Goal: Transaction & Acquisition: Purchase product/service

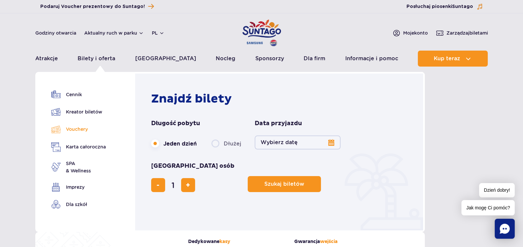
click at [80, 131] on link "Vouchery" at bounding box center [78, 129] width 55 height 10
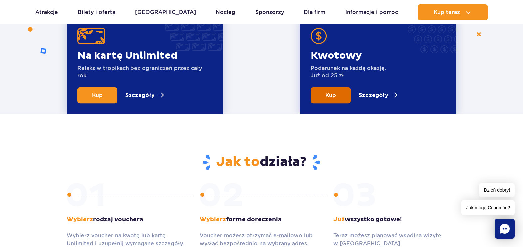
click at [332, 96] on span "Kup" at bounding box center [330, 95] width 11 height 6
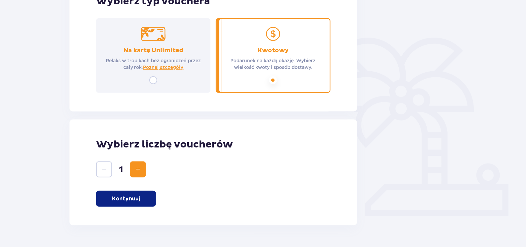
scroll to position [145, 0]
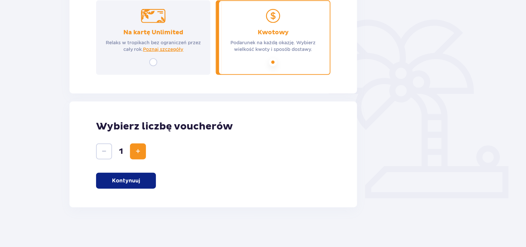
click at [121, 182] on p "Kontynuuj" at bounding box center [126, 180] width 28 height 7
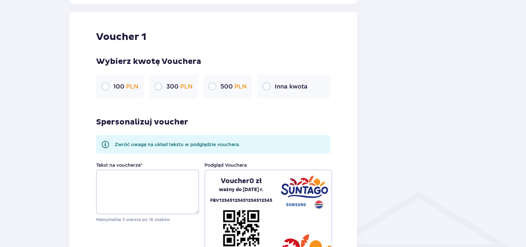
scroll to position [353, 0]
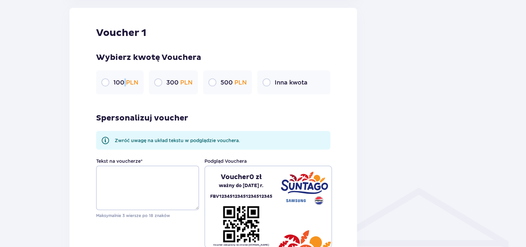
click at [123, 79] on p "100 PLN" at bounding box center [125, 83] width 25 height 8
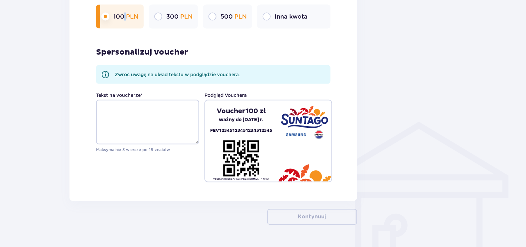
scroll to position [436, 0]
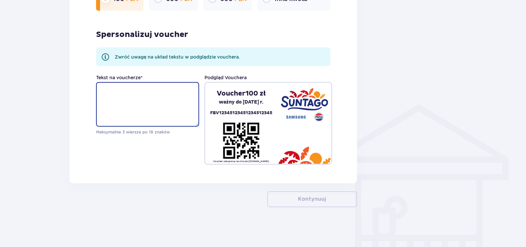
click at [162, 109] on textarea "Tekst na voucherze *" at bounding box center [147, 104] width 103 height 45
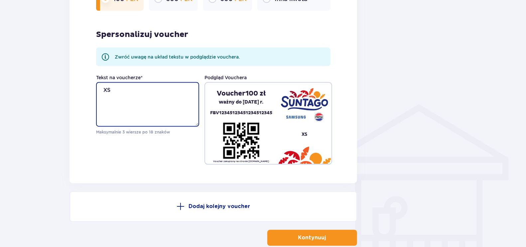
type textarea "XS"
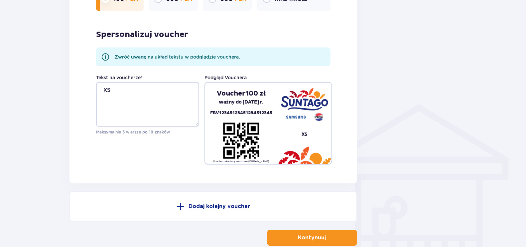
click at [309, 236] on p "Kontynuuj" at bounding box center [312, 237] width 28 height 7
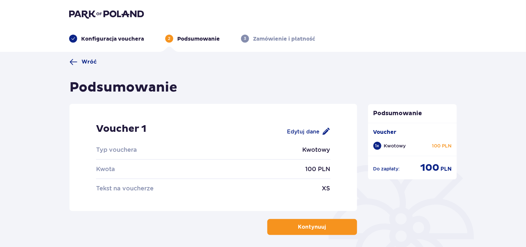
click at [329, 223] on span "button" at bounding box center [328, 227] width 8 height 8
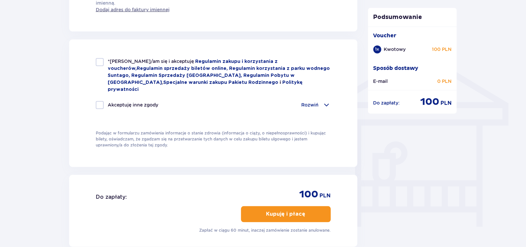
scroll to position [431, 0]
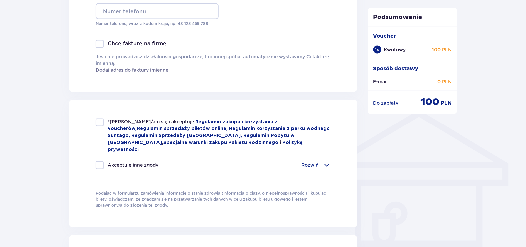
drag, startPoint x: 308, startPoint y: 159, endPoint x: 304, endPoint y: 149, distance: 10.8
click at [308, 162] on p "Rozwiń" at bounding box center [310, 165] width 17 height 7
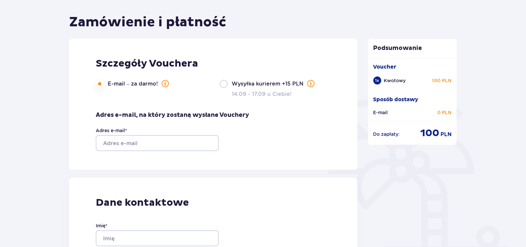
scroll to position [125, 0]
